Goal: Task Accomplishment & Management: Manage account settings

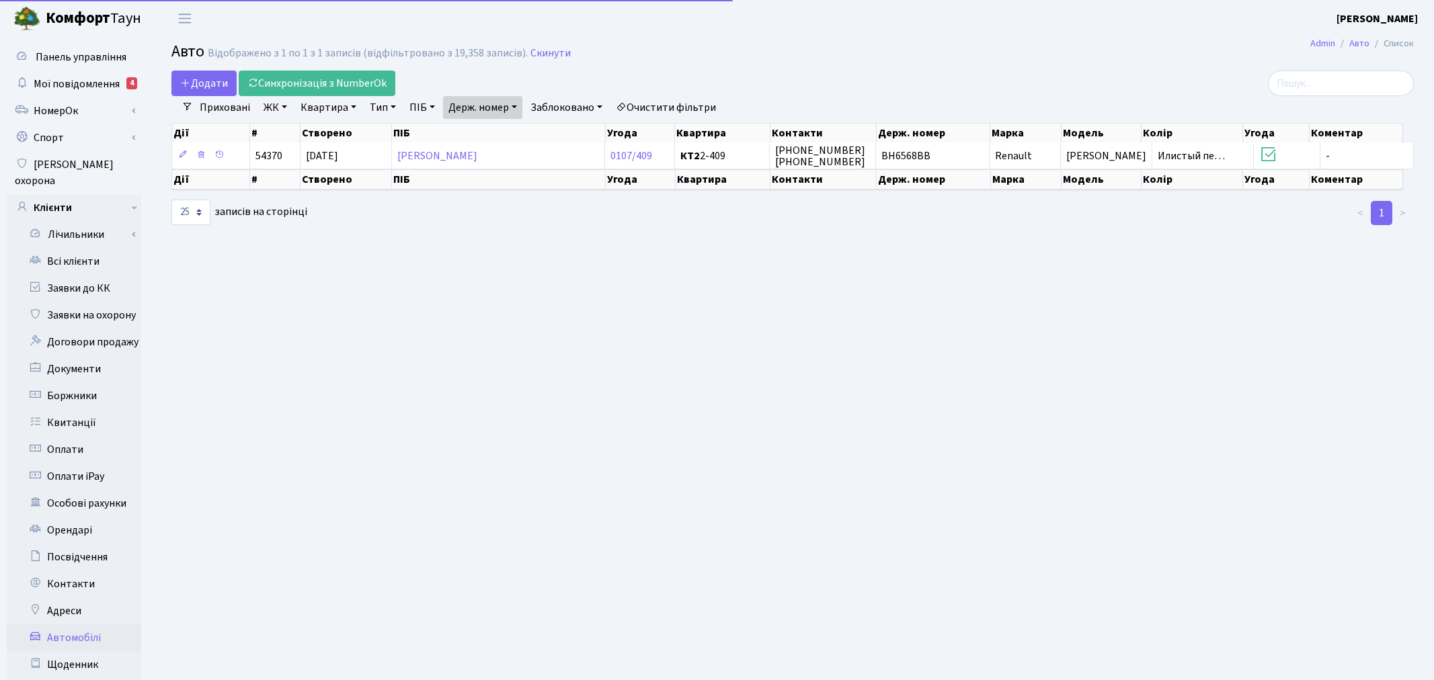
select select "25"
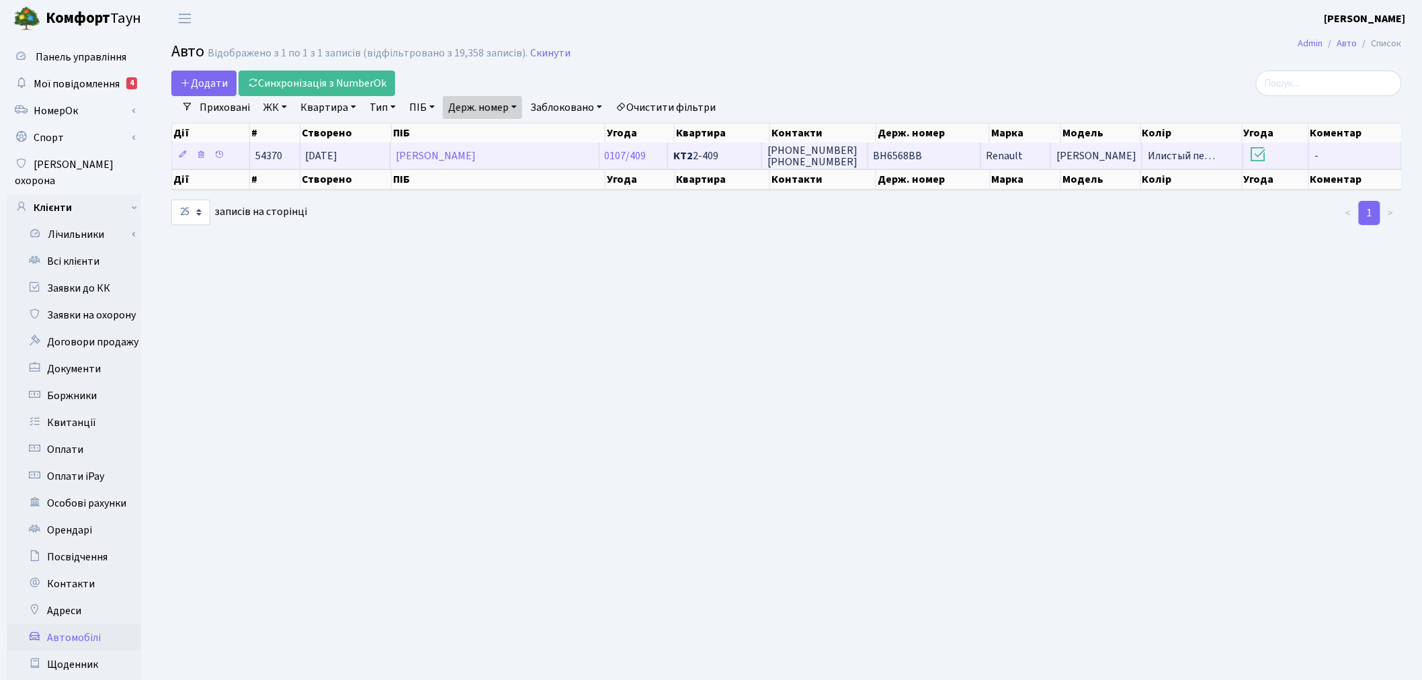
click at [965, 155] on td "BH6568BB" at bounding box center [925, 156] width 113 height 26
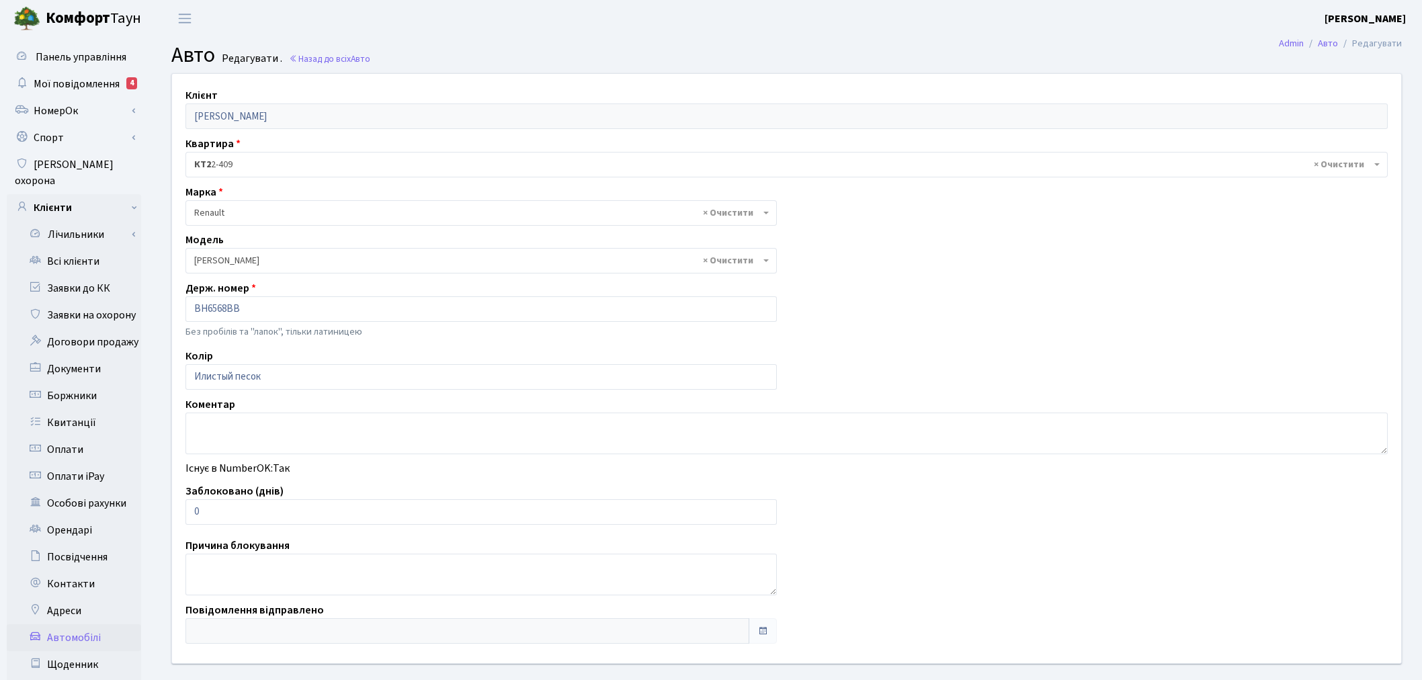
select select "457"
click at [250, 431] on textarea at bounding box center [787, 434] width 1203 height 42
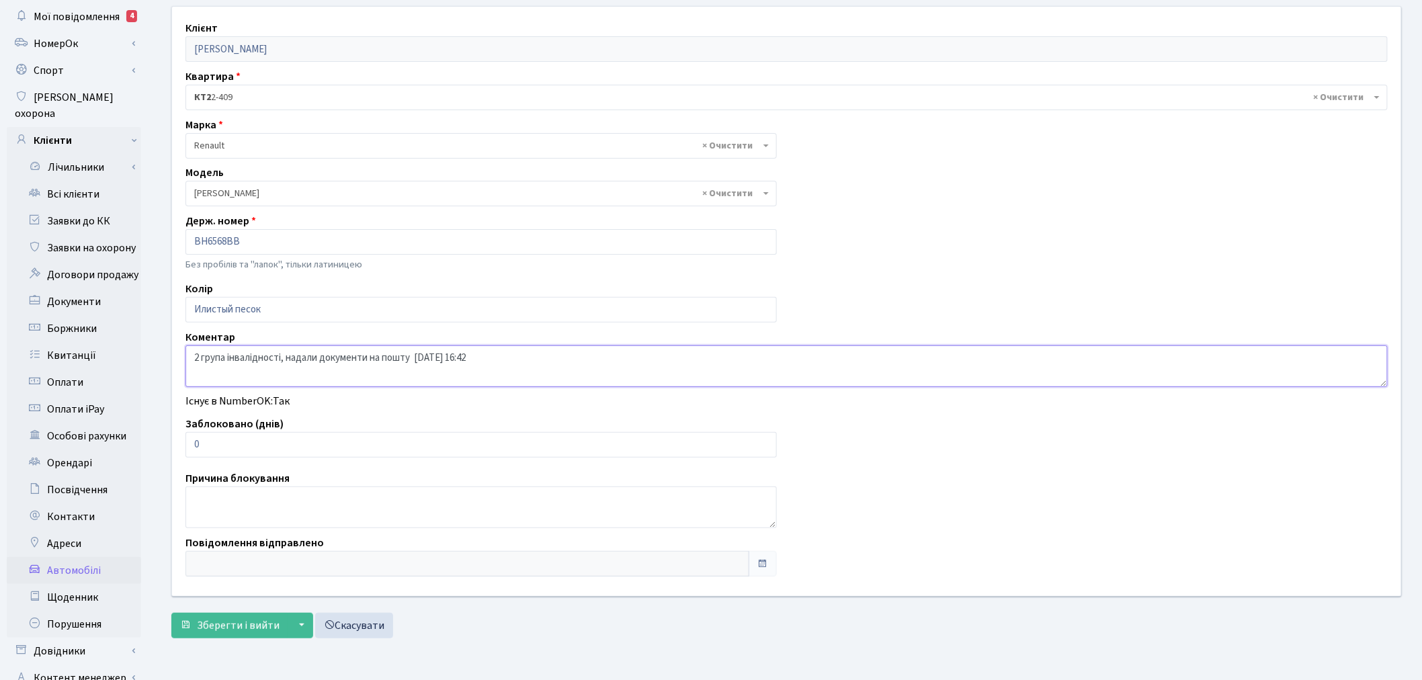
scroll to position [149, 0]
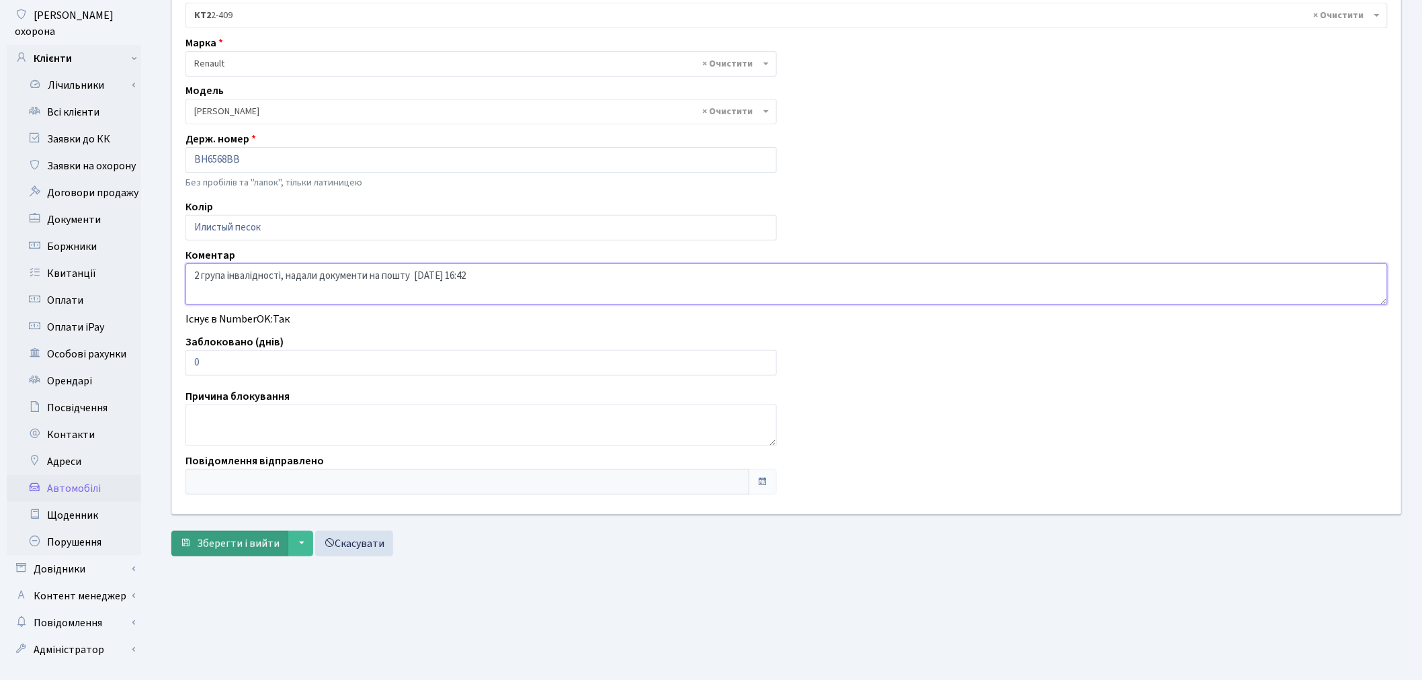
type textarea "2 група інвалідності, надали документи на пошту 09.10 16:42"
click at [241, 548] on span "Зберегти і вийти" at bounding box center [238, 543] width 83 height 15
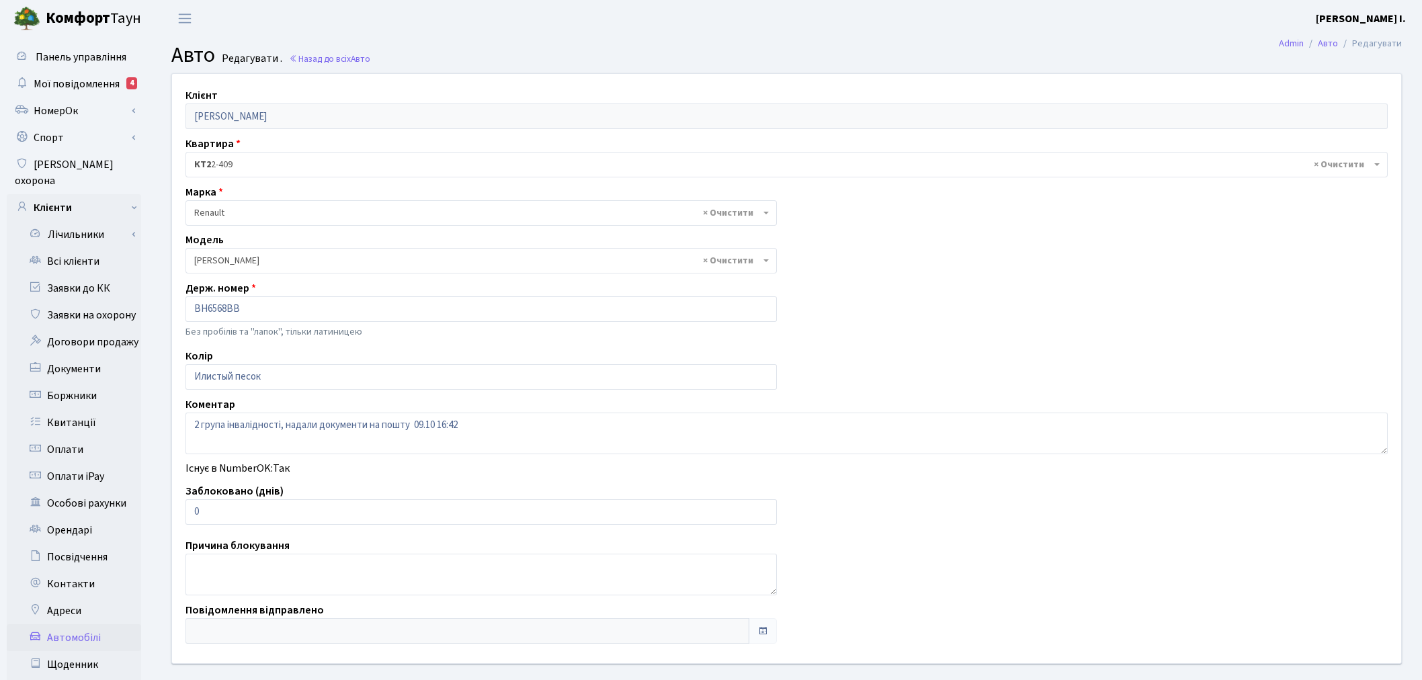
select select "457"
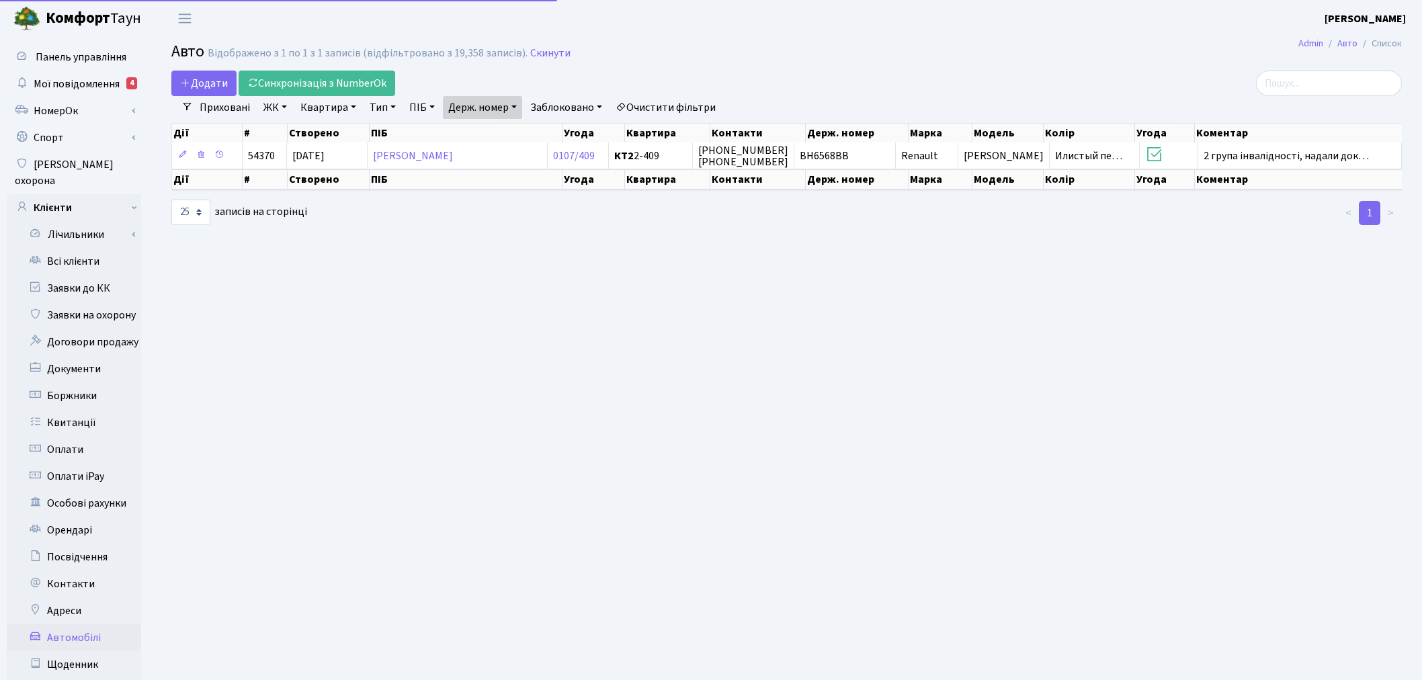
select select "25"
click at [483, 97] on link "Держ. номер" at bounding box center [482, 107] width 79 height 23
click at [493, 130] on input "6568" at bounding box center [483, 134] width 79 height 26
type input "5011"
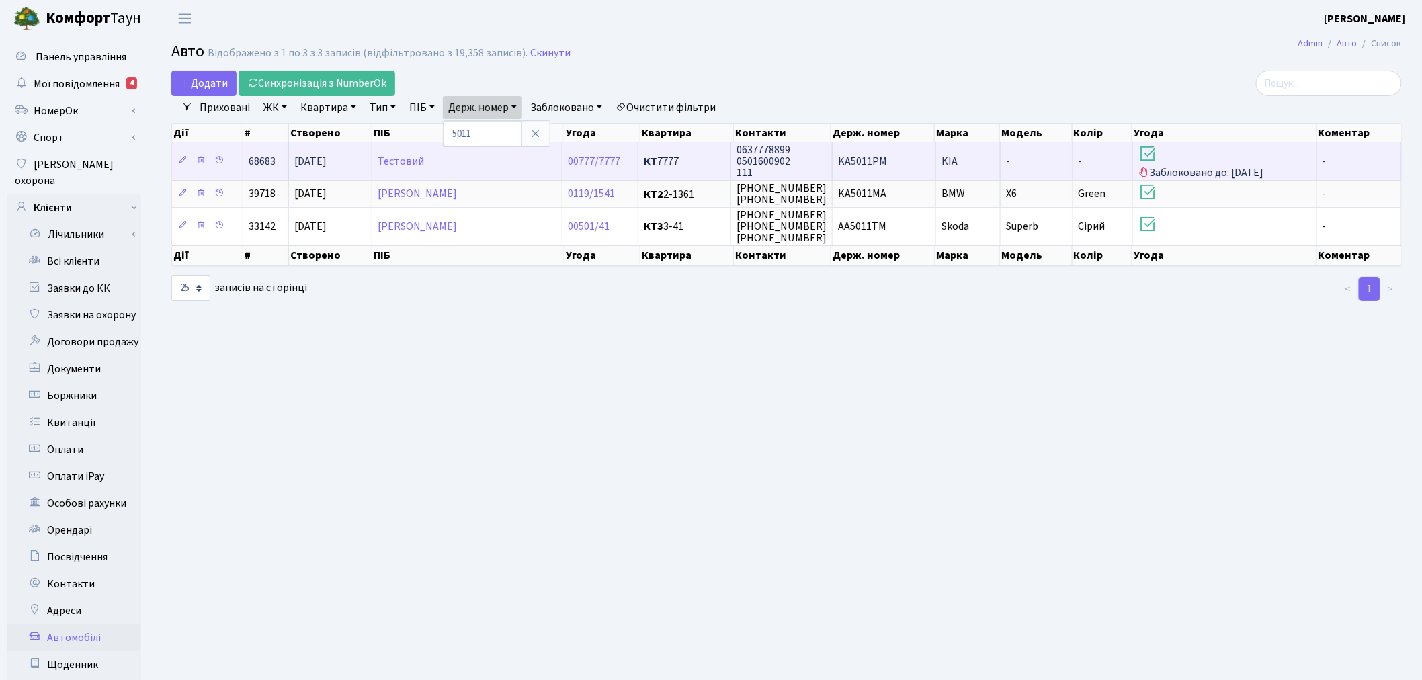
click at [957, 165] on td "KIA" at bounding box center [968, 161] width 65 height 37
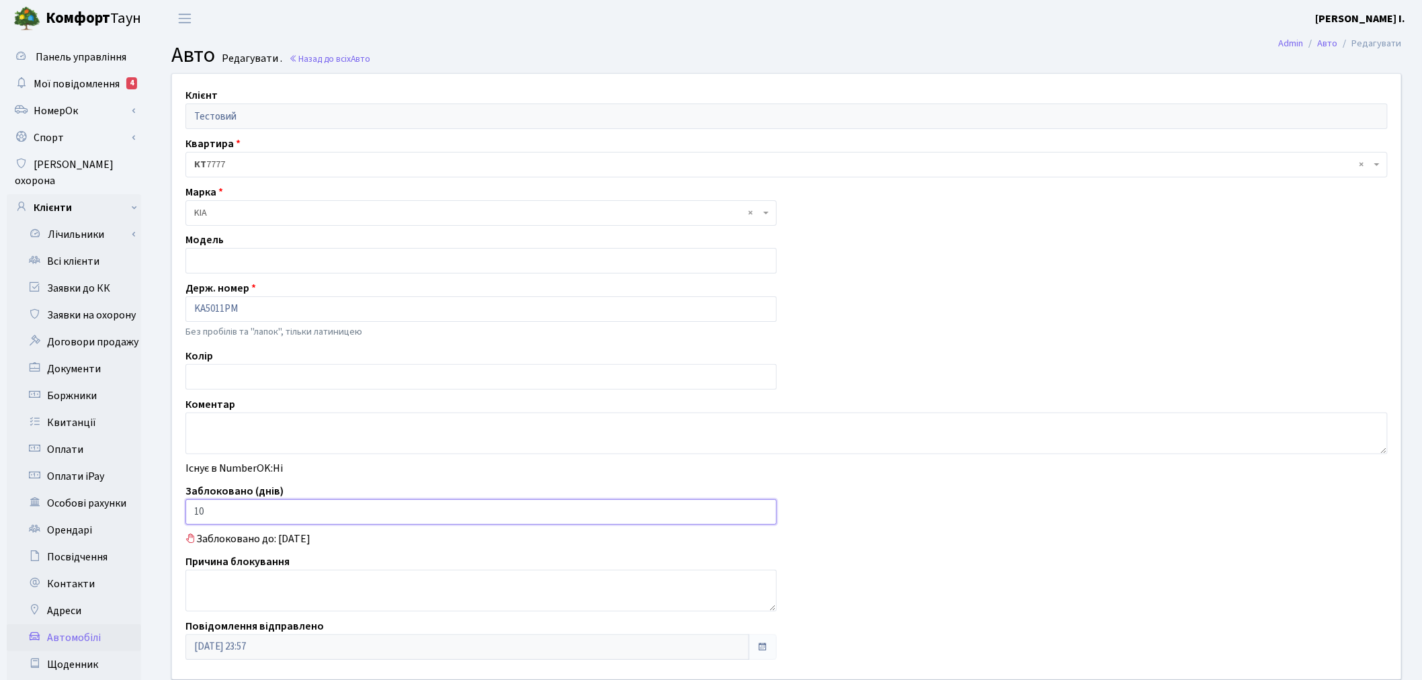
drag, startPoint x: 216, startPoint y: 506, endPoint x: 186, endPoint y: 514, distance: 30.5
click at [186, 514] on input "10" at bounding box center [482, 512] width 592 height 26
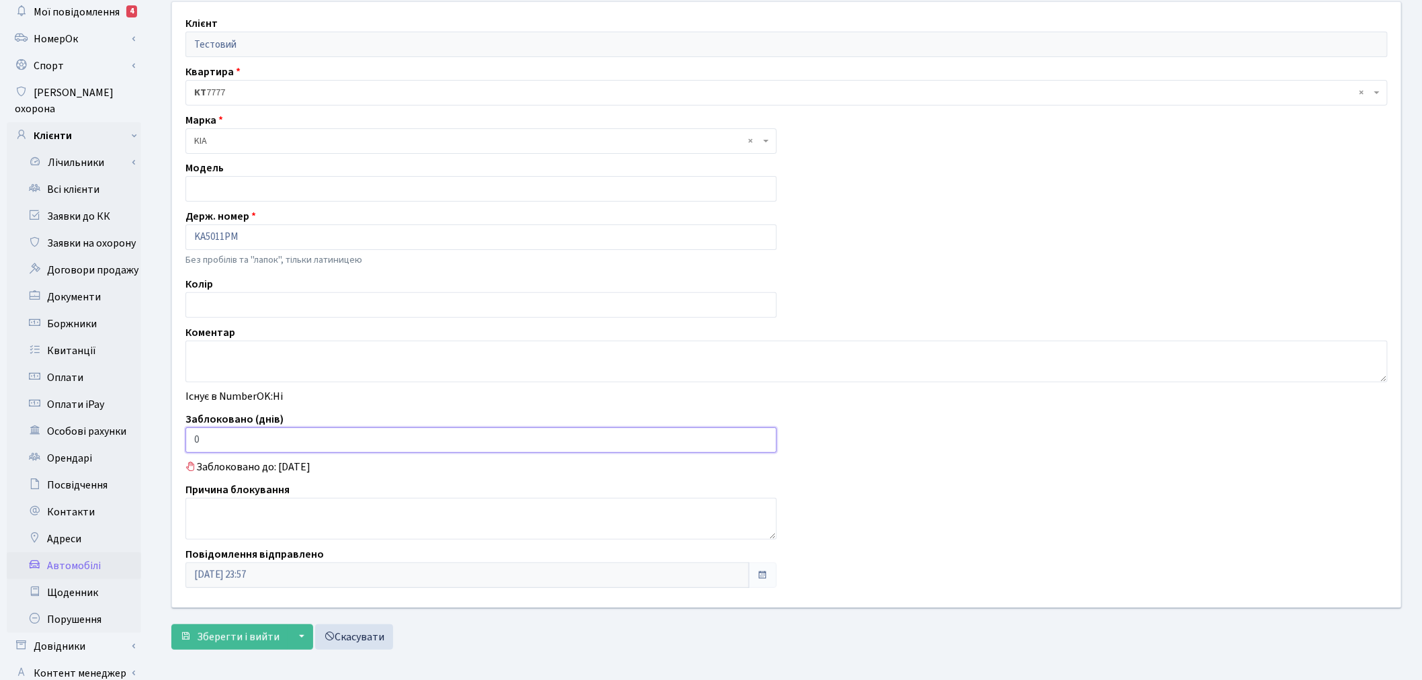
scroll to position [75, 0]
type input "0"
click at [267, 354] on textarea at bounding box center [787, 359] width 1203 height 42
type textarea "Написав заяву 09.10"
click at [249, 628] on span "Зберегти і вийти" at bounding box center [238, 634] width 83 height 15
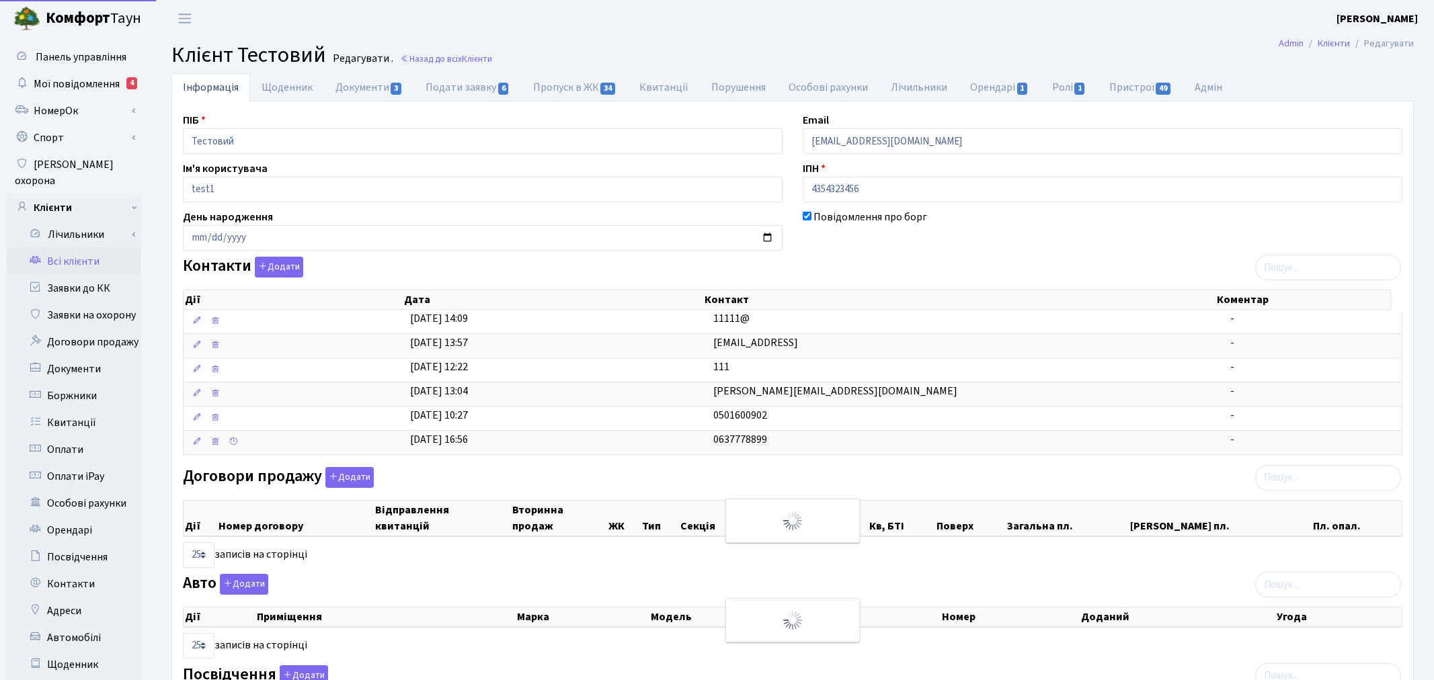
select select "25"
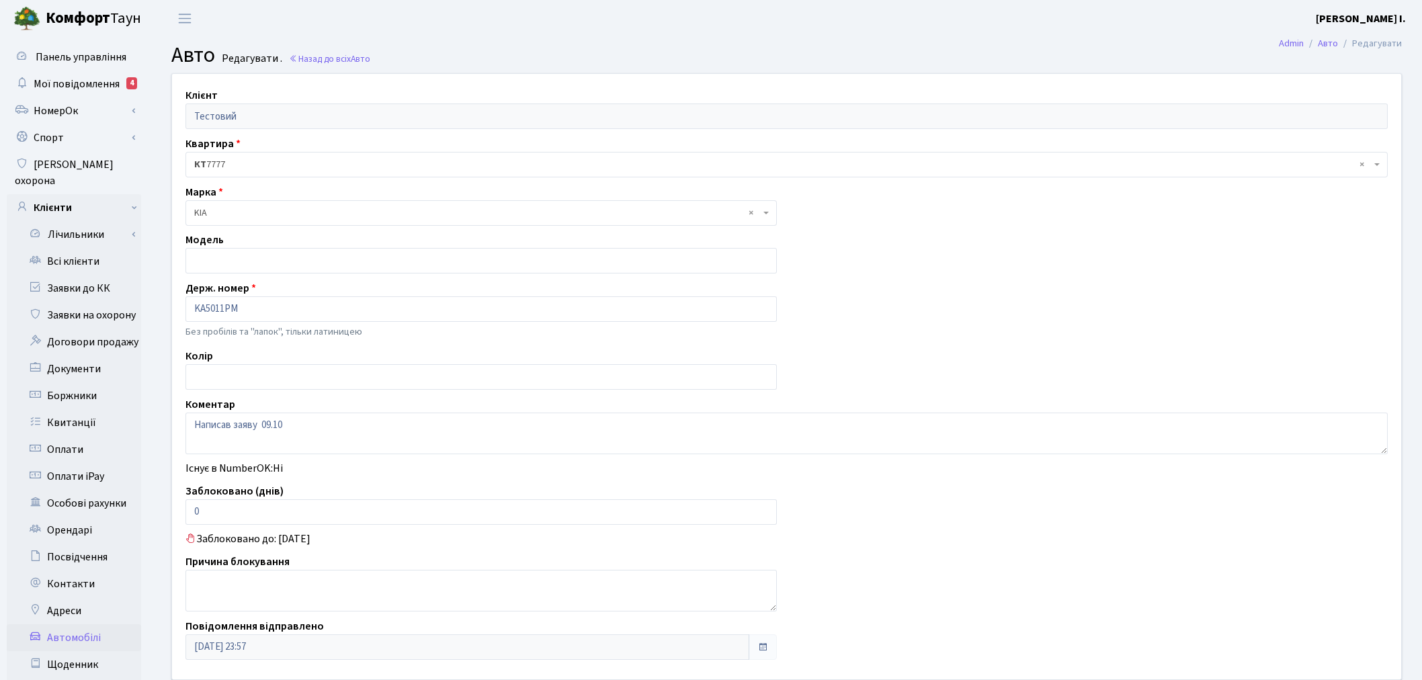
scroll to position [75, 0]
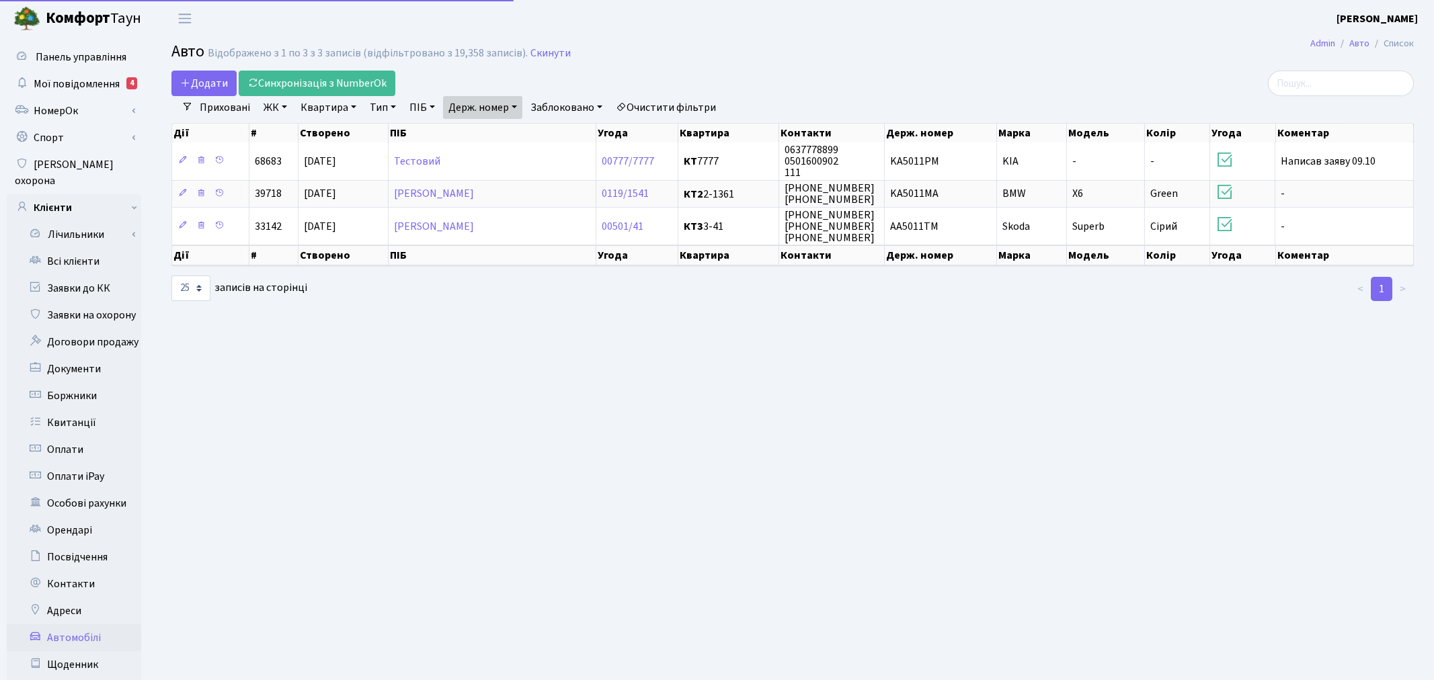
select select "25"
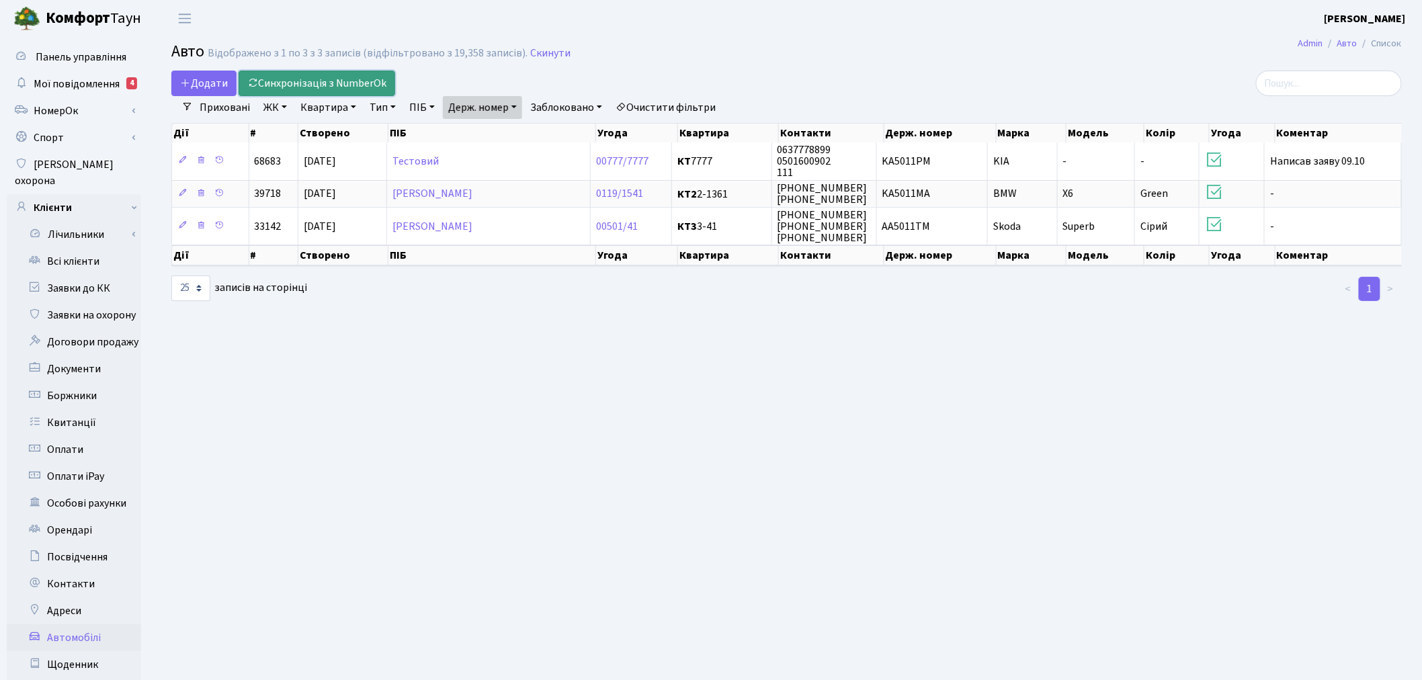
click at [339, 84] on link "Синхронізація з NumberOk" at bounding box center [317, 84] width 157 height 26
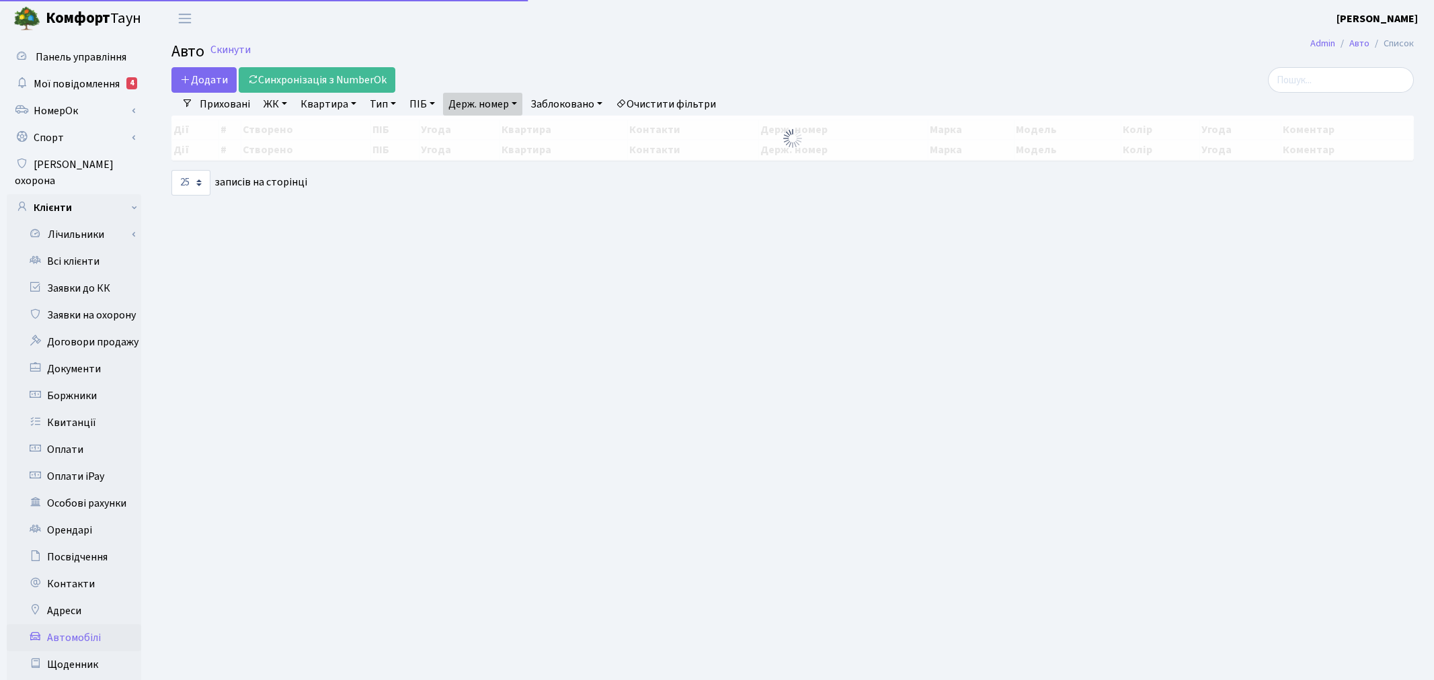
select select "25"
